Goal: Manage account settings

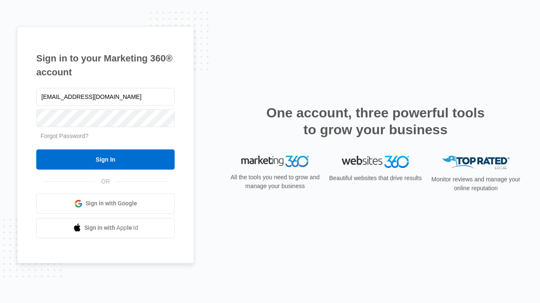
type input "dankie614@gmail.com"
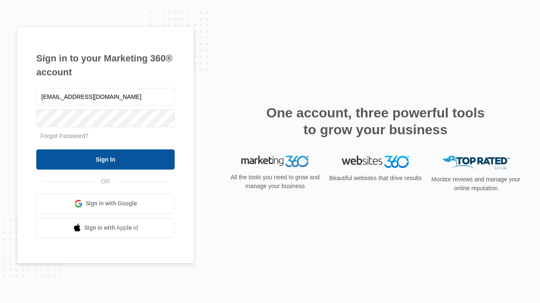
click at [105, 159] on input "Sign In" at bounding box center [105, 160] width 138 height 20
